Goal: Task Accomplishment & Management: Manage account settings

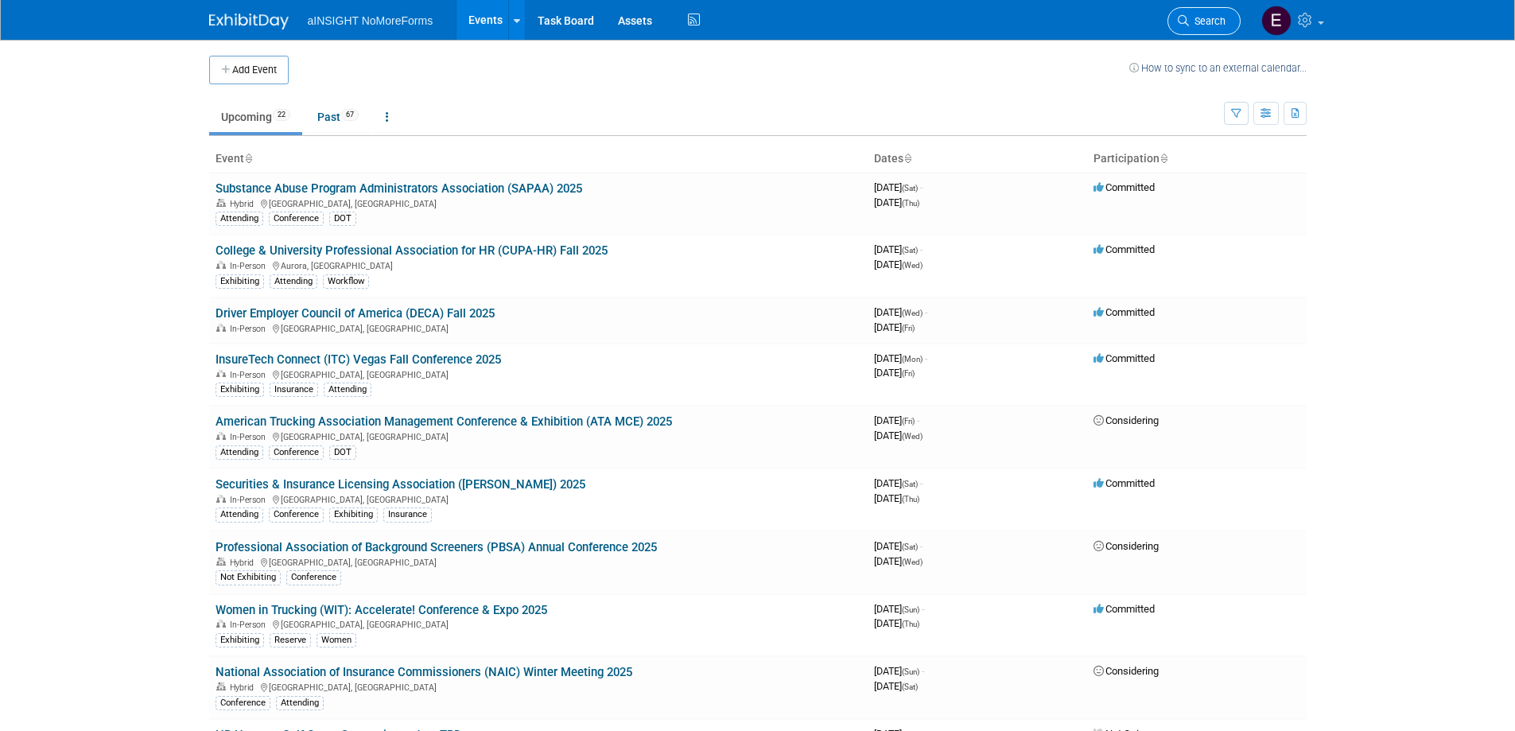
click at [1198, 11] on link "Search" at bounding box center [1204, 21] width 73 height 28
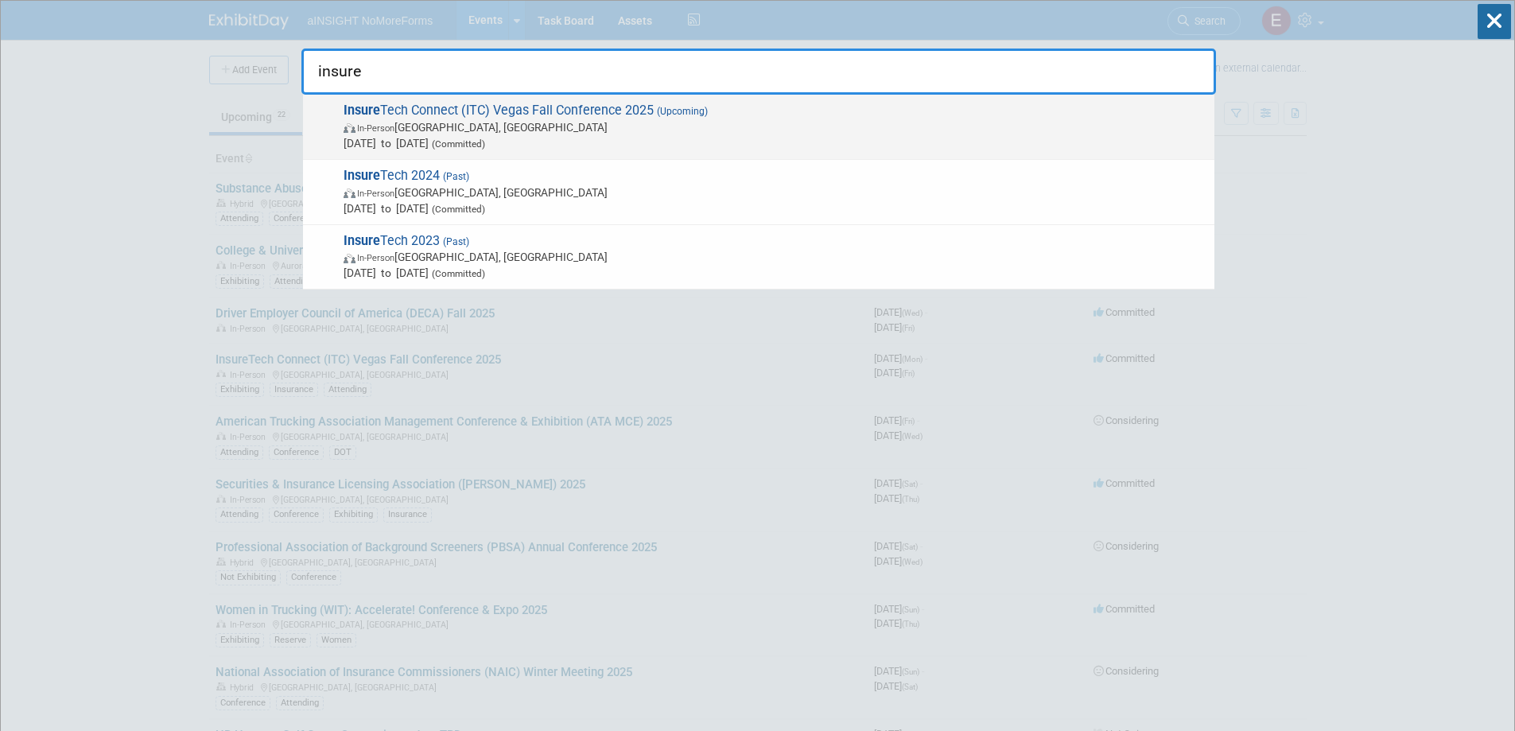
type input "insure"
click at [418, 133] on span "In-Person [GEOGRAPHIC_DATA], [GEOGRAPHIC_DATA]" at bounding box center [775, 127] width 863 height 16
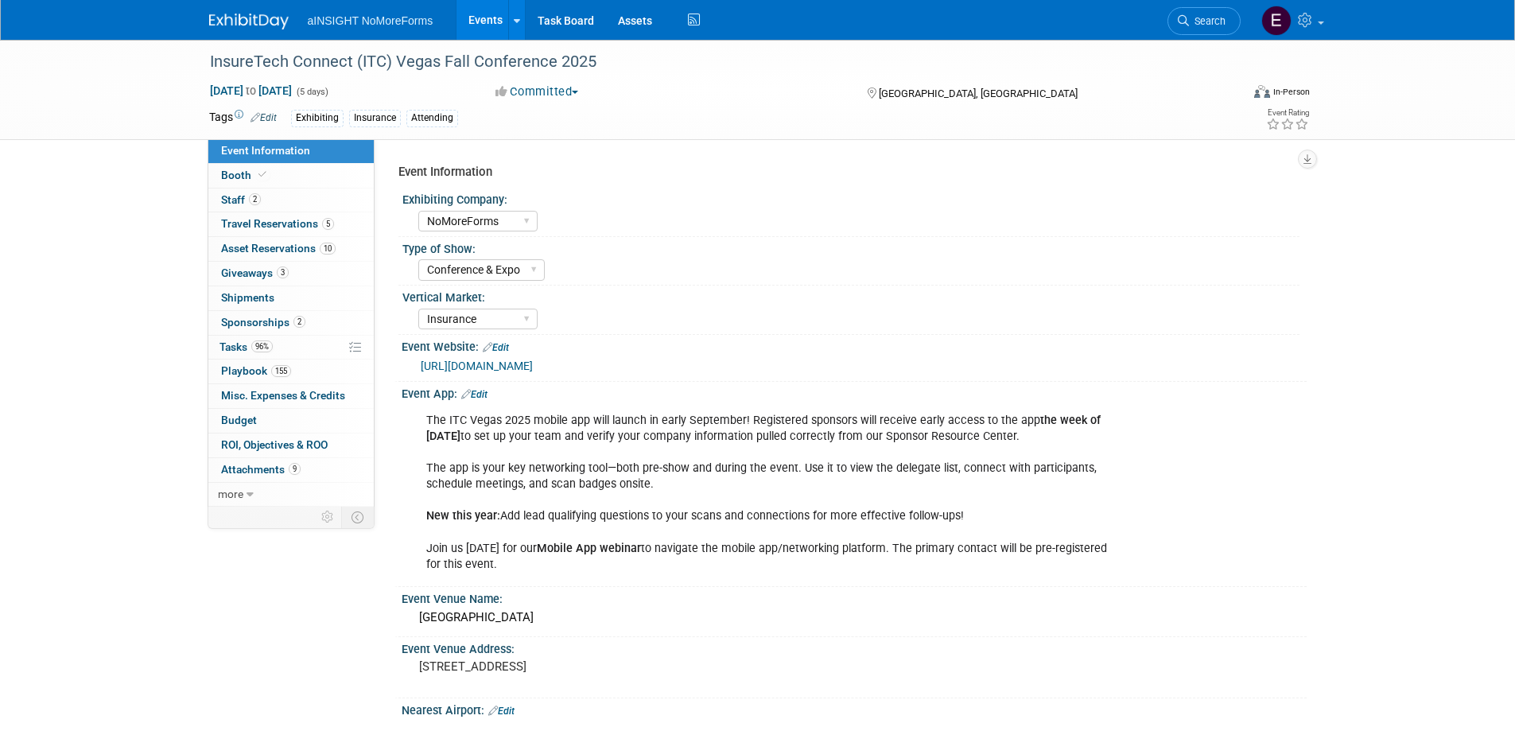
select select "NoMoreForms"
select select "Conference & Expo"
select select "Insurance"
select select "Full Access"
select select "No"
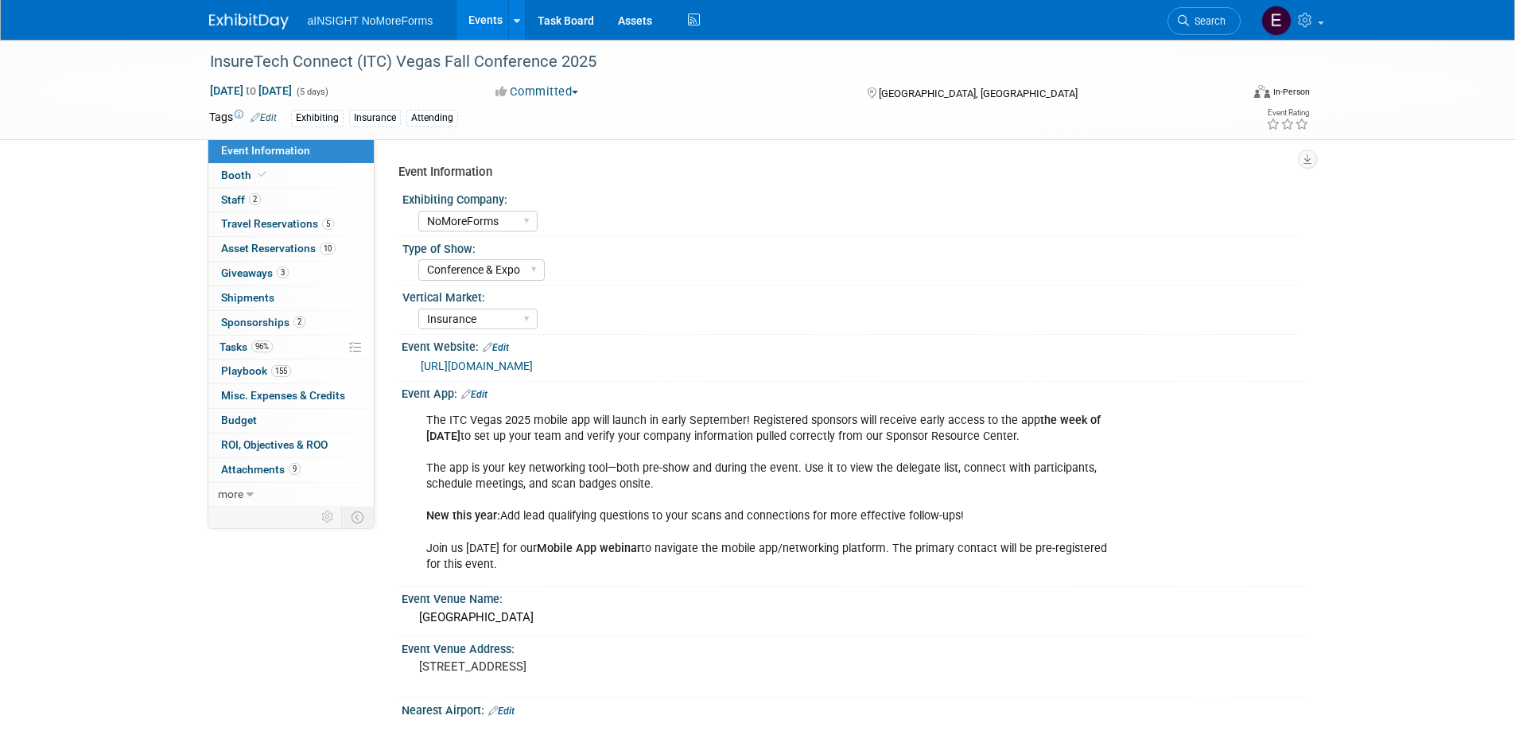
select select "Yes"
select select "No"
click at [269, 438] on span "ROI, Objectives & ROO 0" at bounding box center [274, 444] width 107 height 13
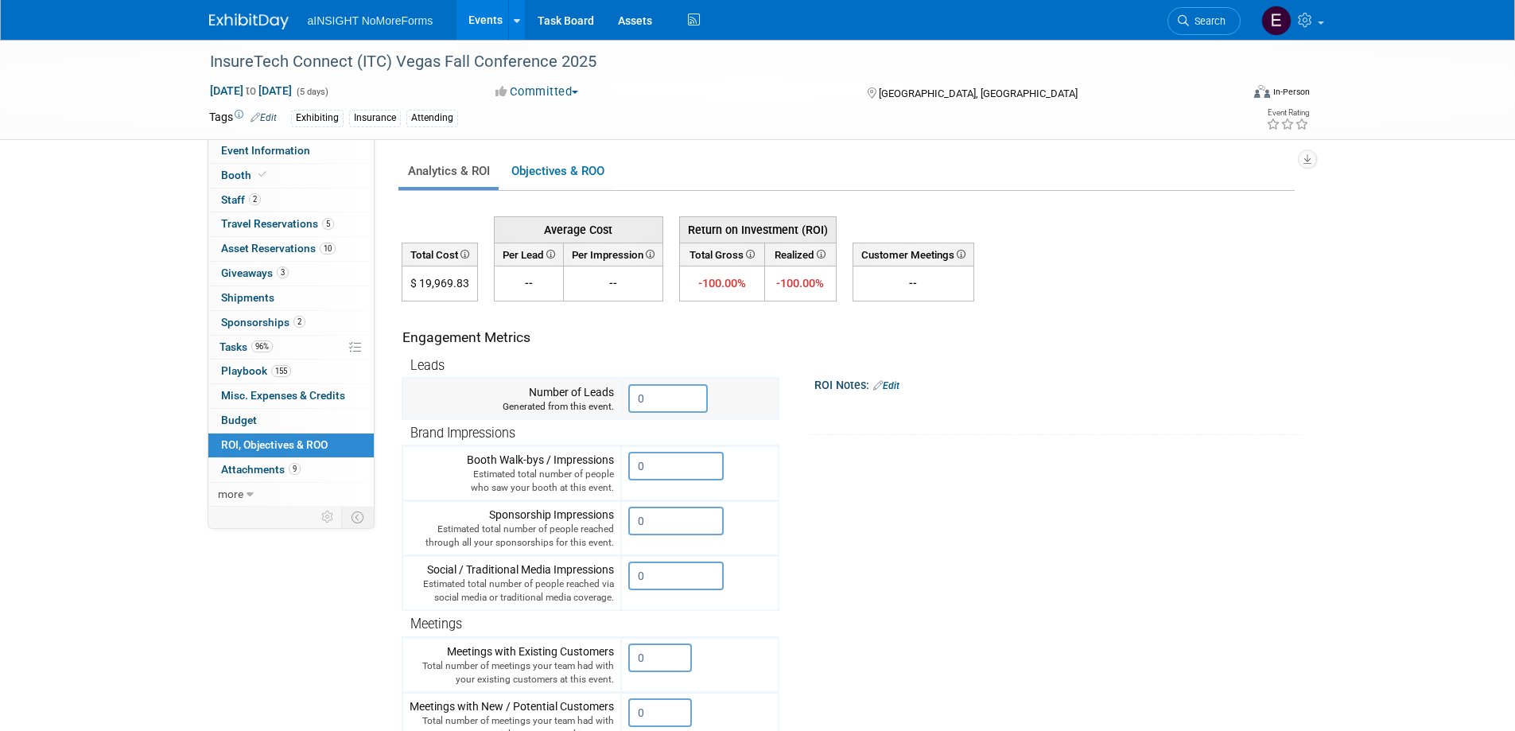
click at [648, 399] on input "0" at bounding box center [668, 398] width 80 height 29
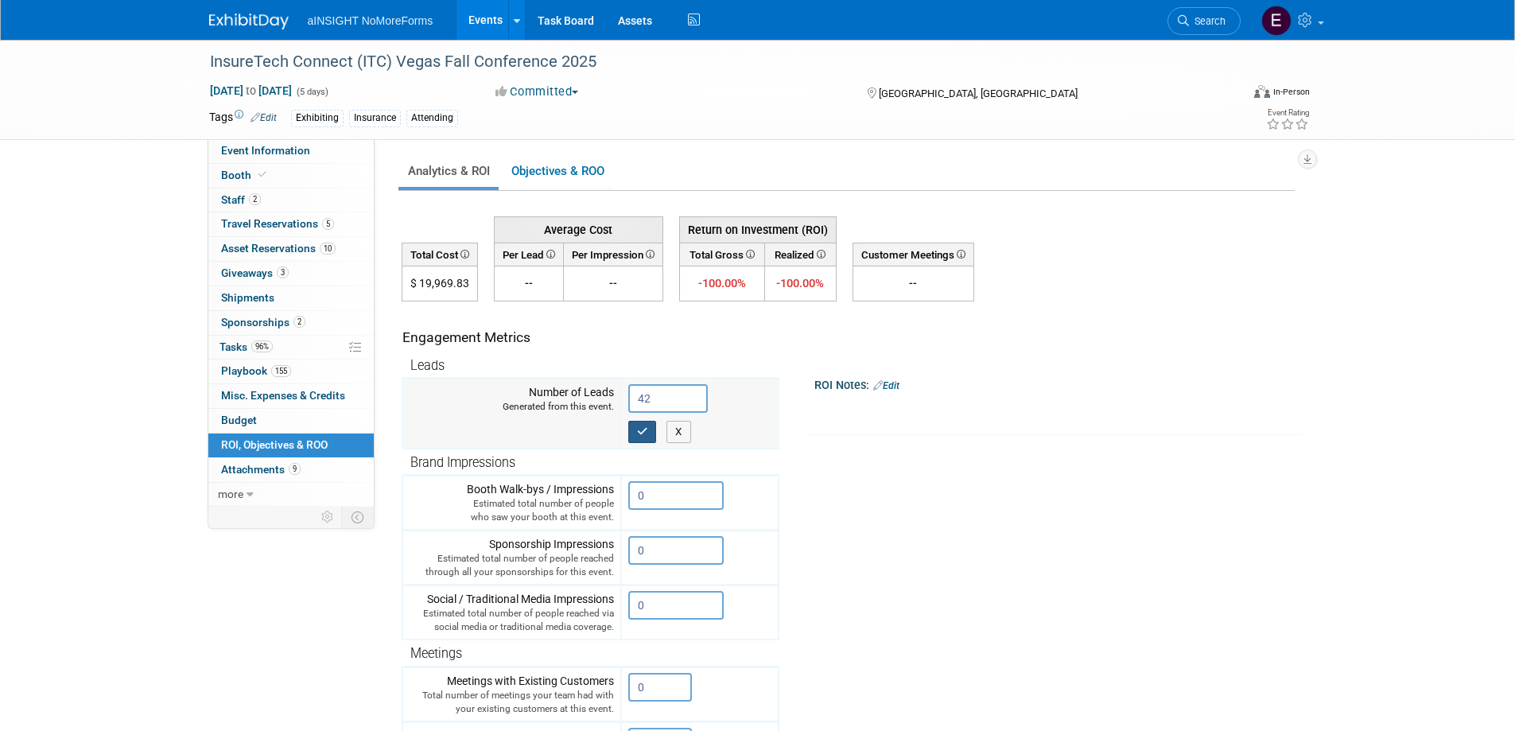
click at [639, 433] on icon "button" at bounding box center [642, 431] width 11 height 10
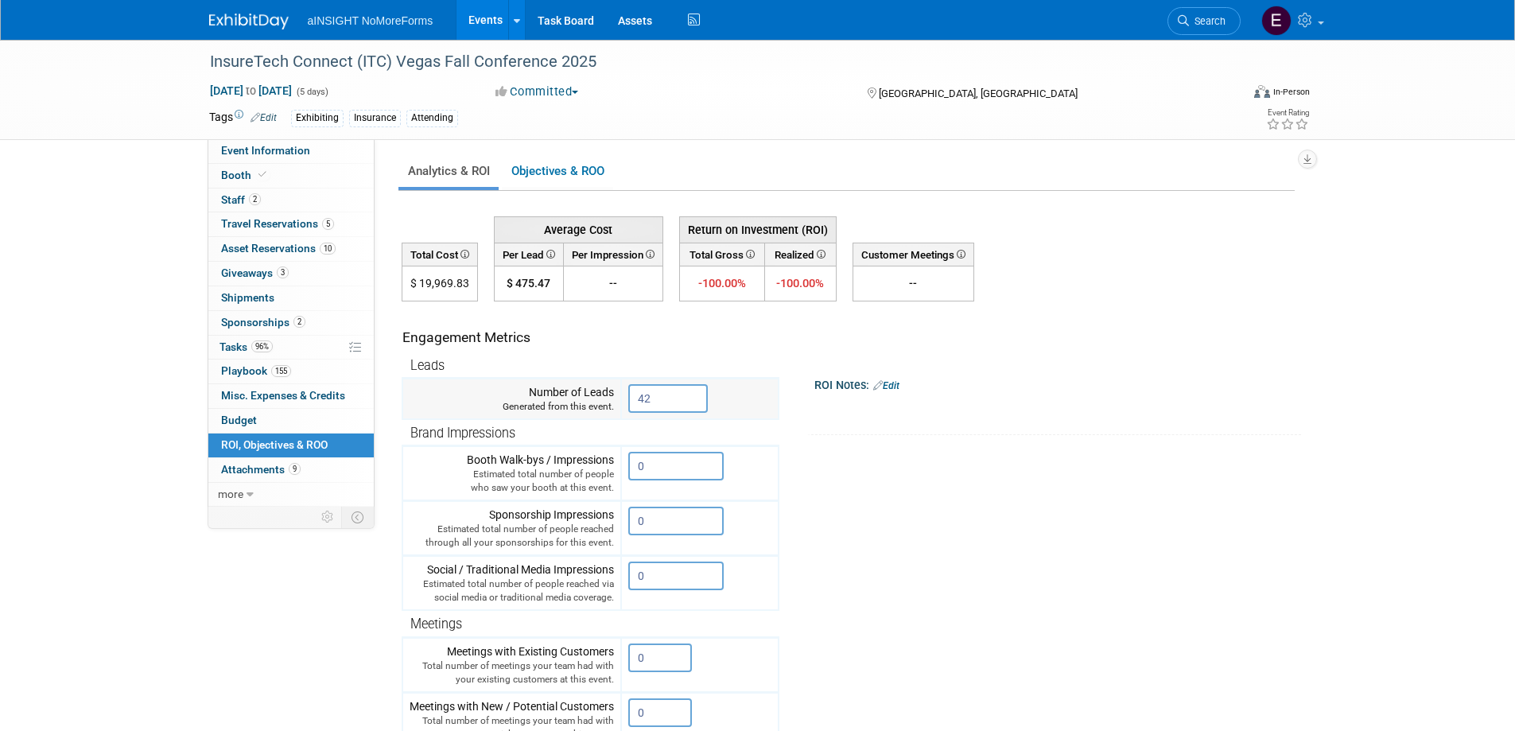
click at [670, 406] on input "42" at bounding box center [668, 398] width 80 height 29
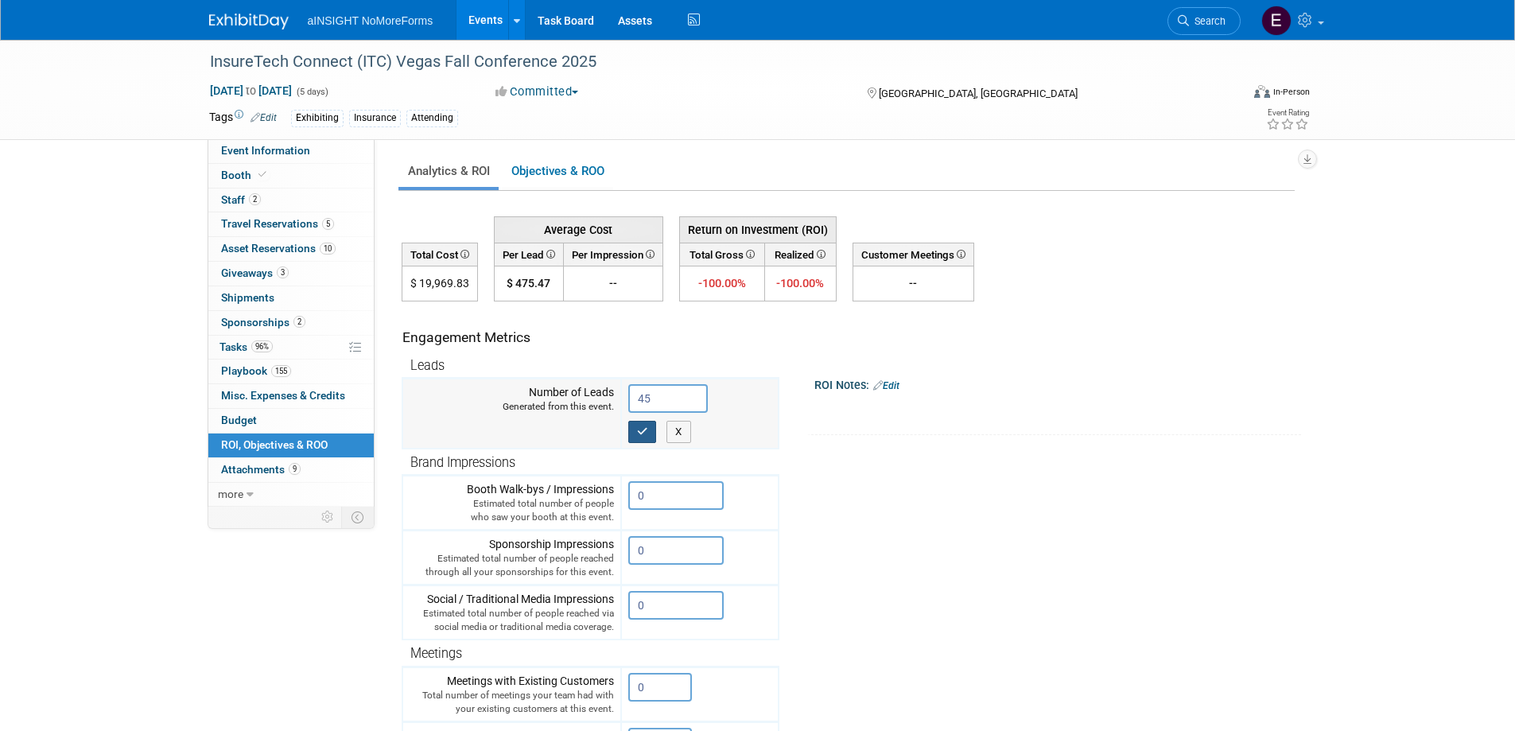
type input "45"
click at [641, 430] on icon "button" at bounding box center [642, 431] width 11 height 10
